Goal: Task Accomplishment & Management: Manage account settings

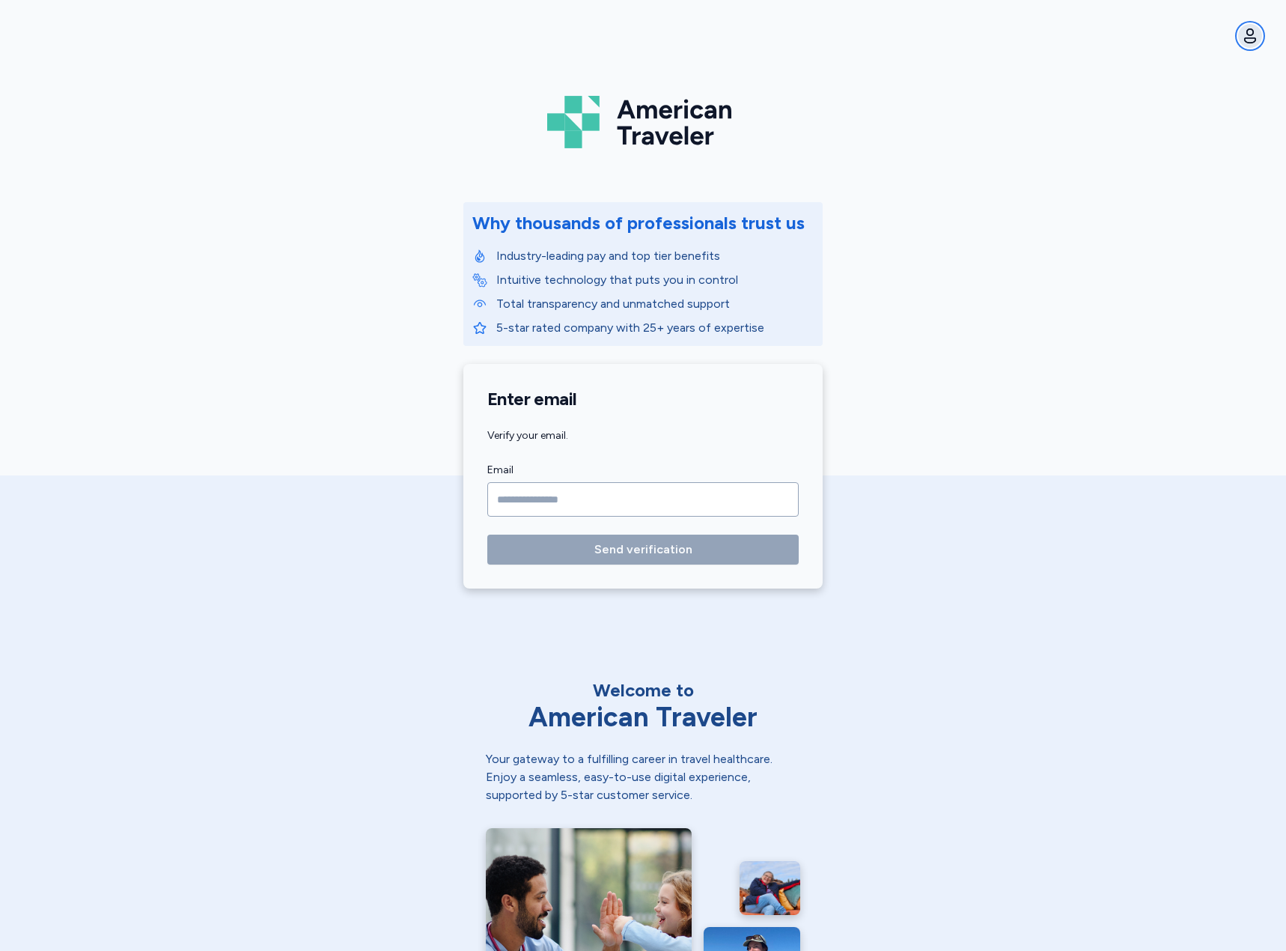
click at [1258, 44] on icon "button" at bounding box center [1250, 36] width 18 height 18
click at [1212, 106] on button "Sign out" at bounding box center [1167, 108] width 192 height 30
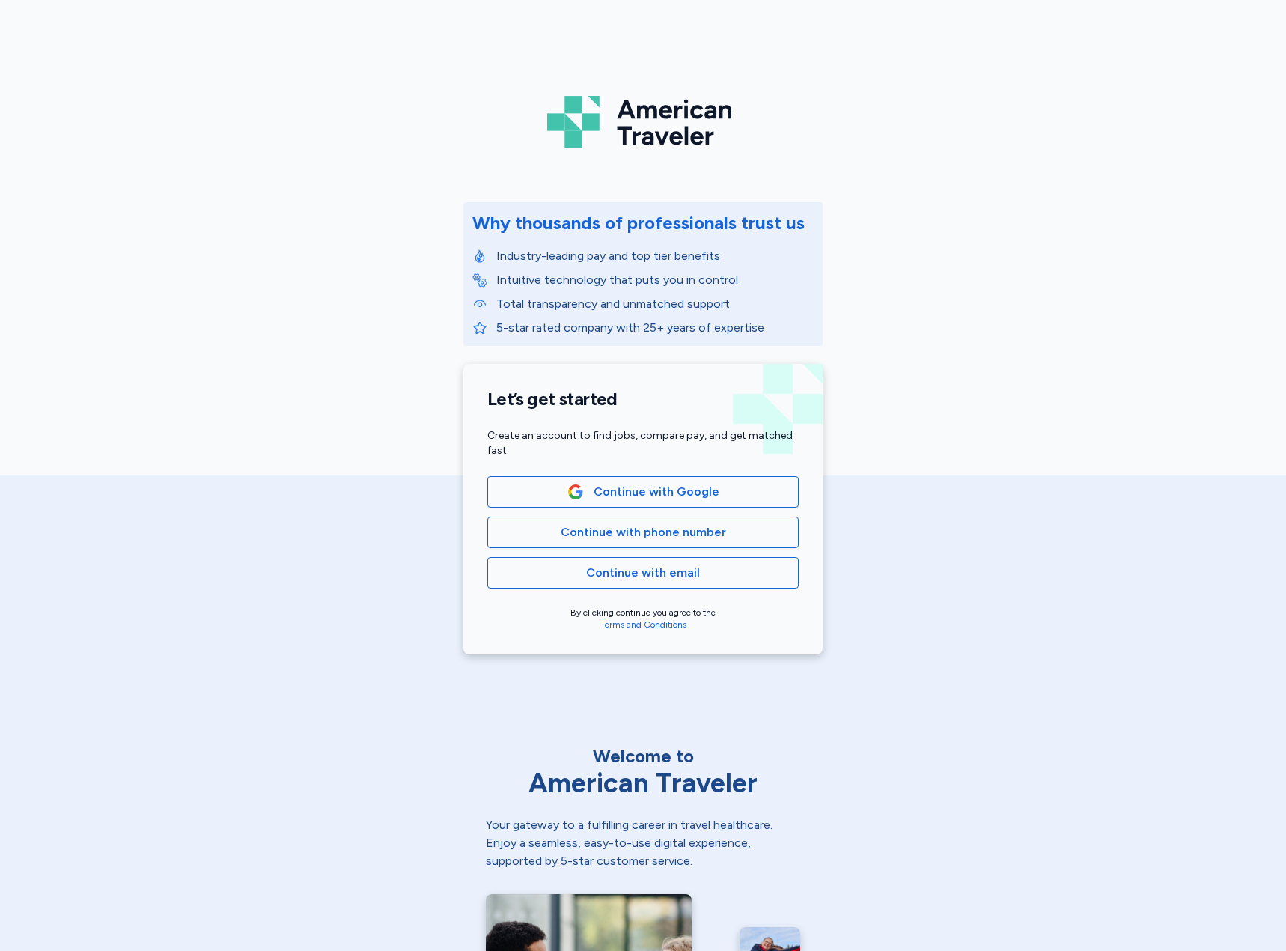
click at [162, 6] on div "American Traveler Why thousands of professionals trust us Industry-leading pay …" at bounding box center [643, 336] width 1286 height 672
